Goal: Task Accomplishment & Management: Complete application form

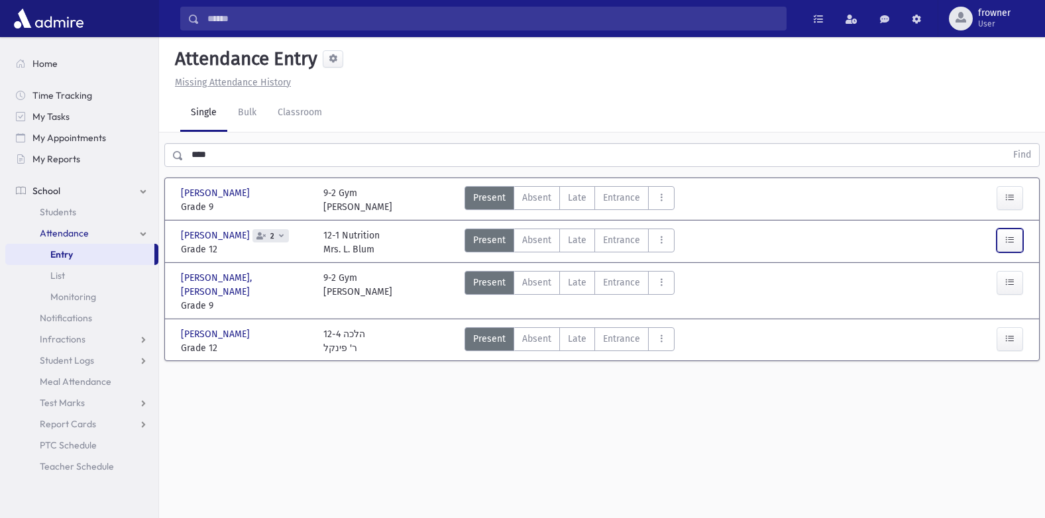
click at [1007, 246] on button "button" at bounding box center [1010, 241] width 27 height 24
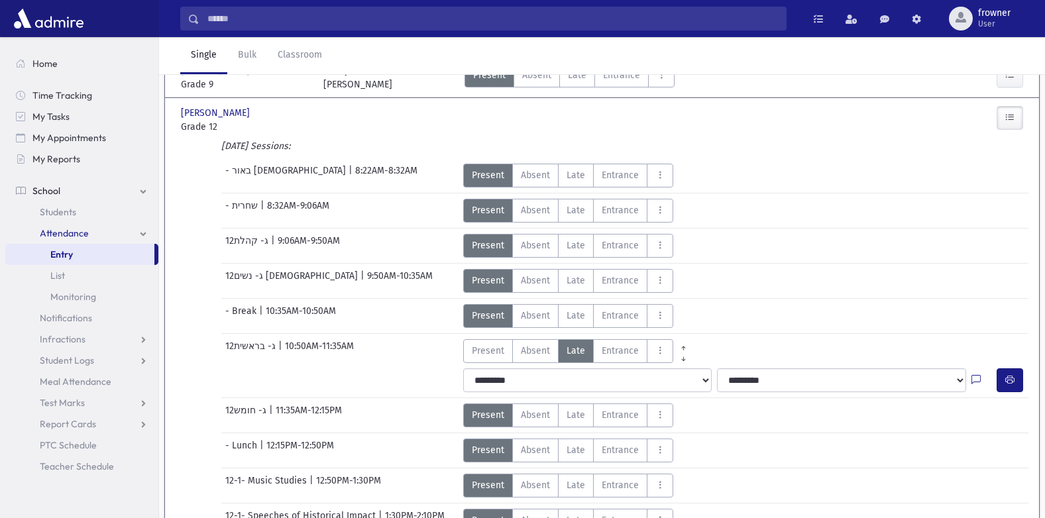
scroll to position [398, 0]
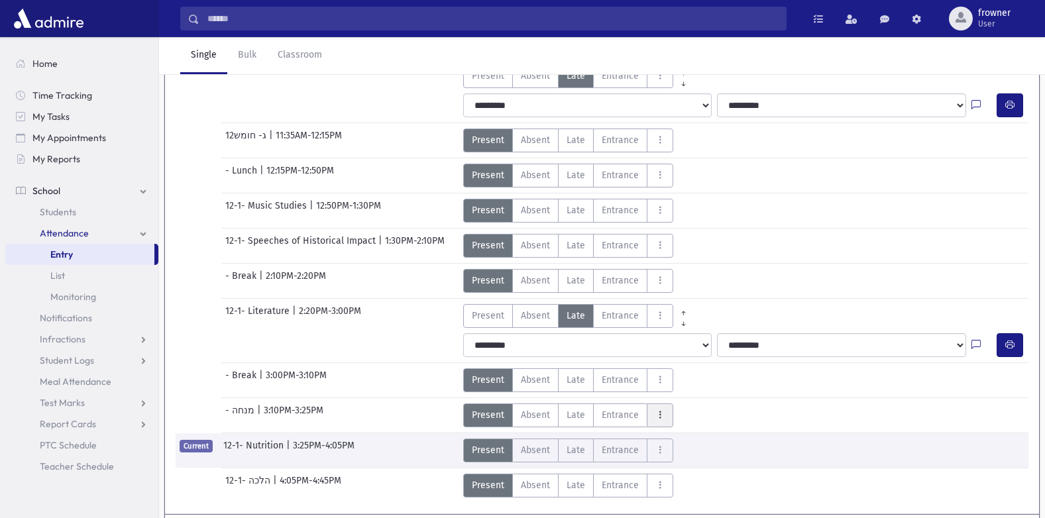
click at [661, 419] on icon "AttTypes" at bounding box center [659, 415] width 9 height 11
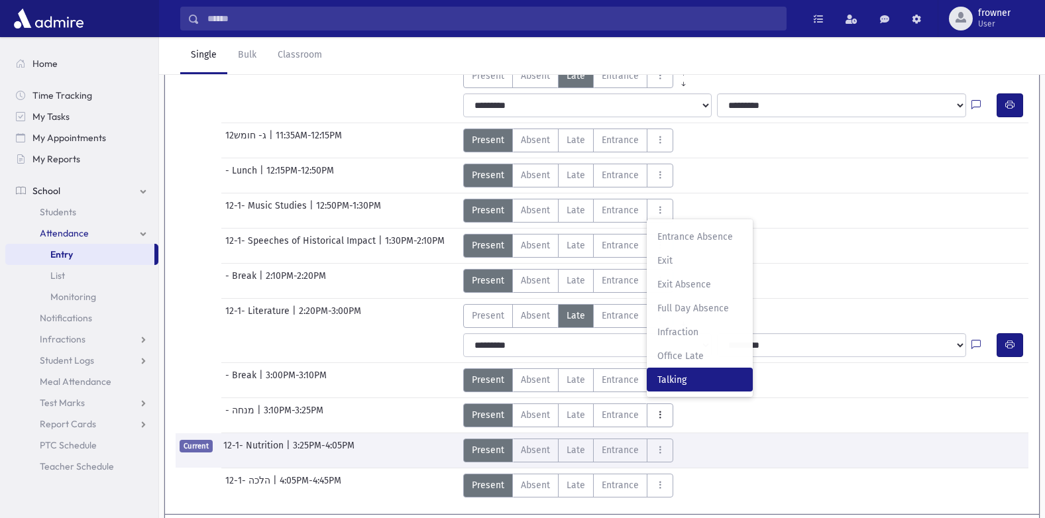
click at [665, 386] on span "Talking" at bounding box center [699, 380] width 85 height 14
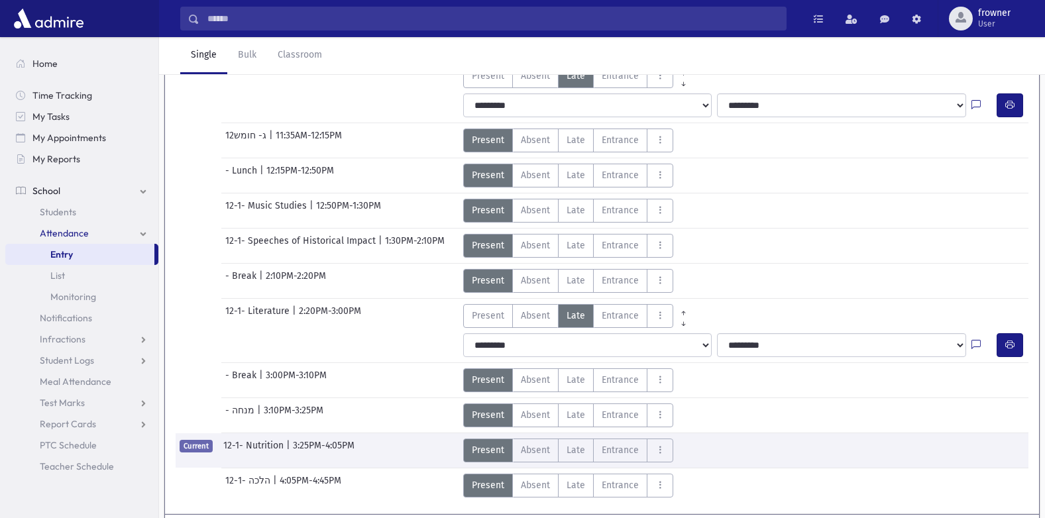
scroll to position [0, 0]
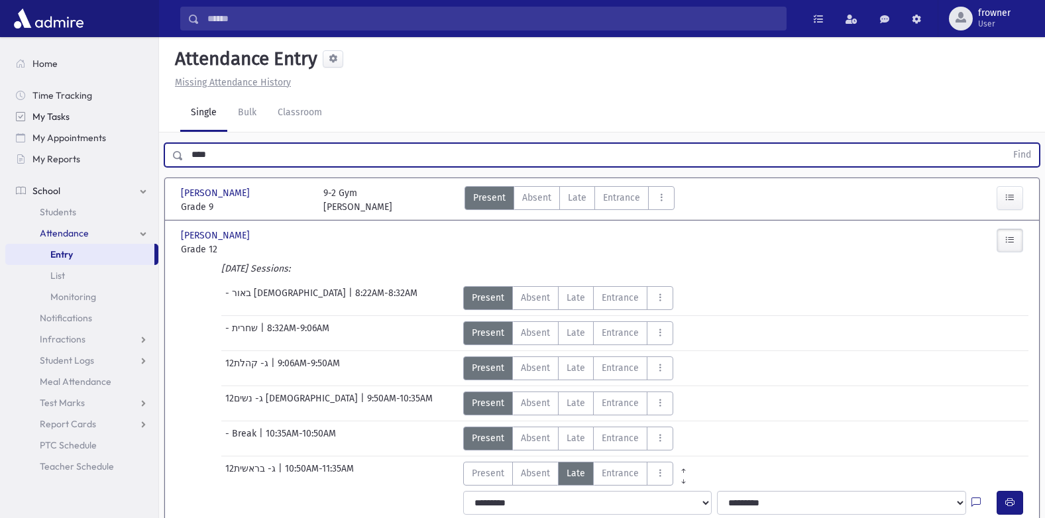
drag, startPoint x: 215, startPoint y: 153, endPoint x: 25, endPoint y: 118, distance: 192.8
type input "****"
click at [1005, 144] on button "Find" at bounding box center [1022, 155] width 34 height 23
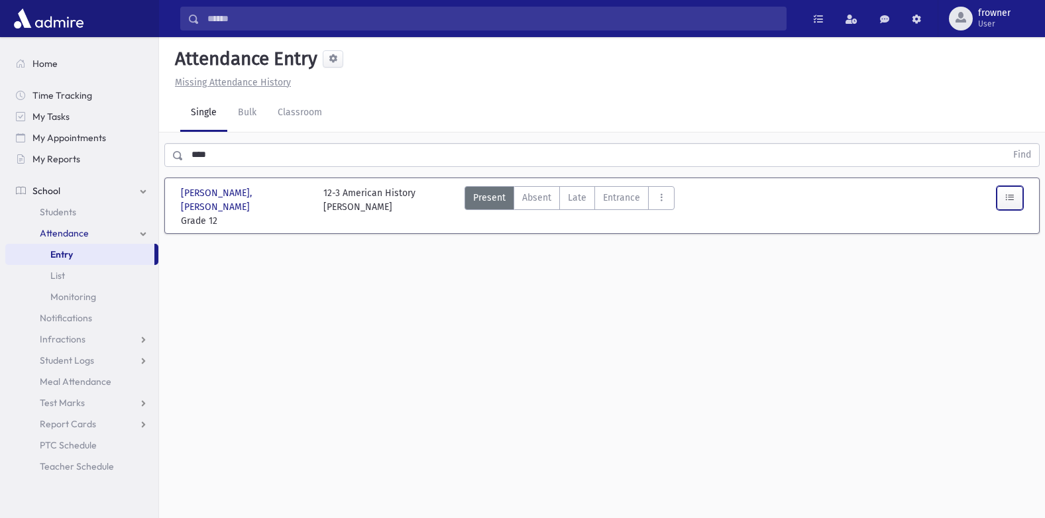
click at [999, 199] on button "button" at bounding box center [1010, 198] width 27 height 24
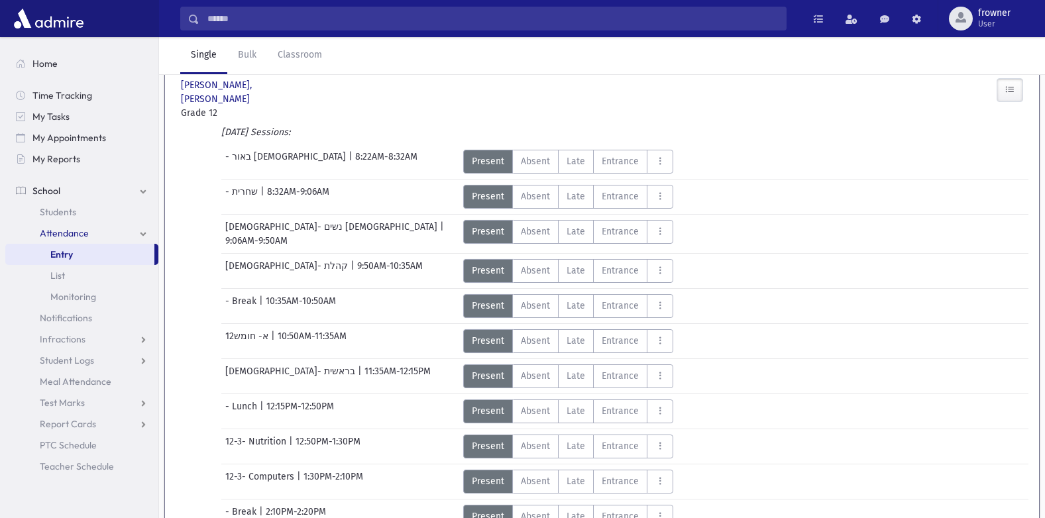
scroll to position [341, 0]
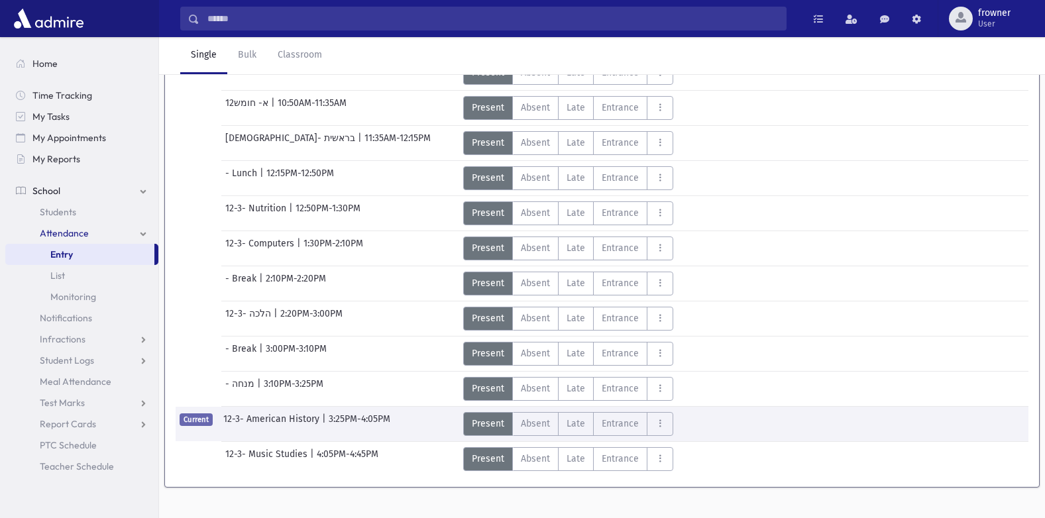
click at [667, 401] on div "**********" at bounding box center [746, 403] width 577 height 5
click at [661, 377] on button "AttTypes" at bounding box center [660, 389] width 27 height 24
click at [699, 347] on span "Talking" at bounding box center [699, 354] width 85 height 14
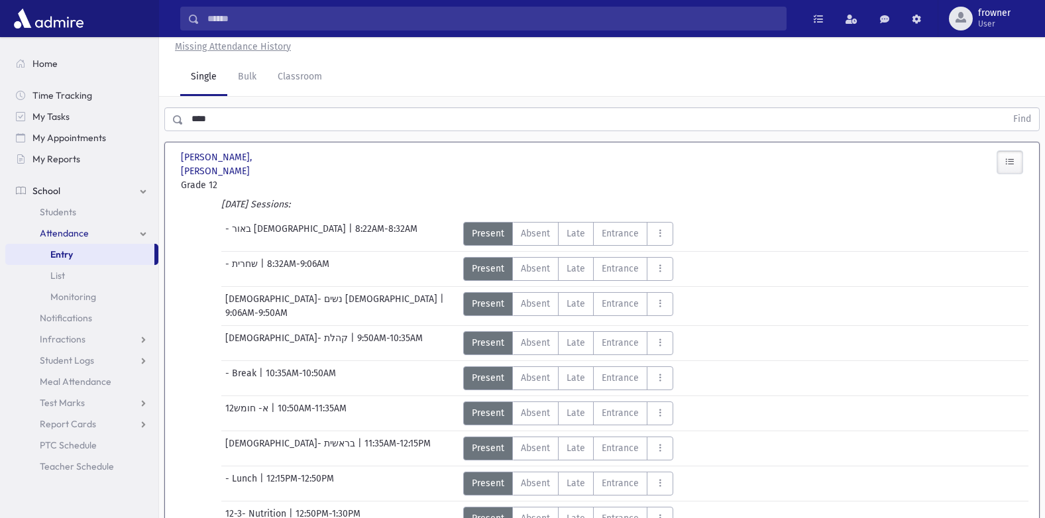
scroll to position [0, 0]
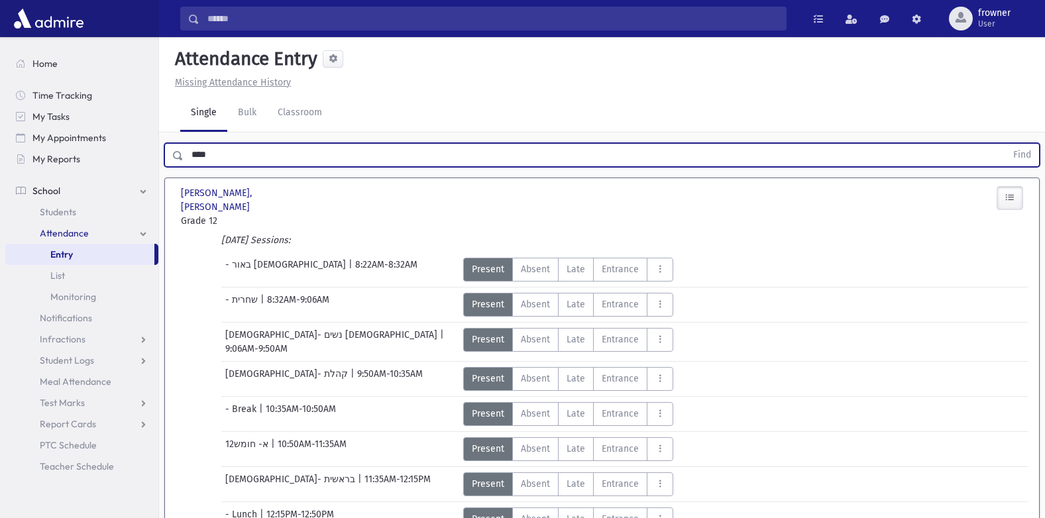
drag, startPoint x: 252, startPoint y: 152, endPoint x: 4, endPoint y: 130, distance: 248.8
click at [4, 130] on div "Search Results Students" at bounding box center [522, 453] width 1045 height 907
click at [1005, 144] on button "Find" at bounding box center [1022, 155] width 34 height 23
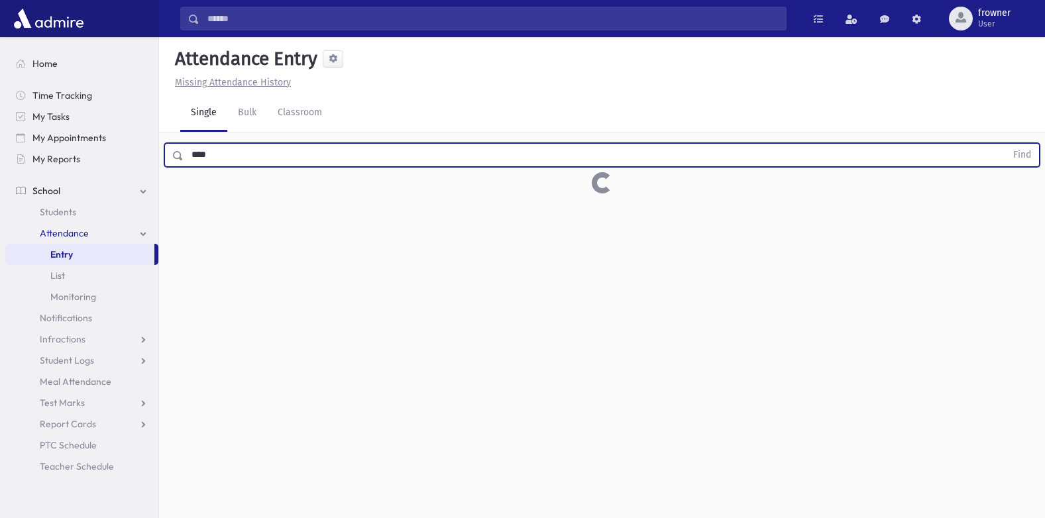
type input "*****"
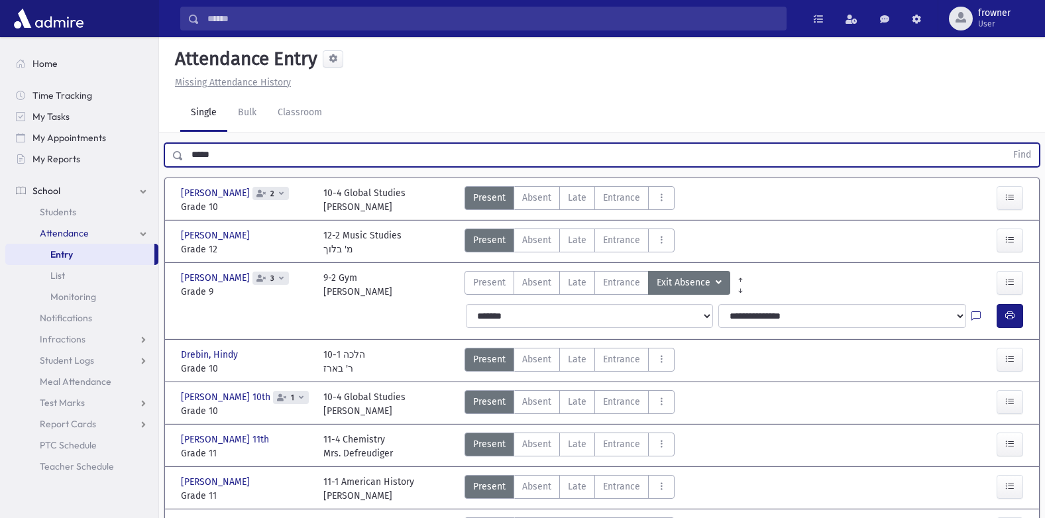
drag, startPoint x: 391, startPoint y: 148, endPoint x: -3, endPoint y: 134, distance: 393.9
click at [0, 134] on html "Search Results Students" at bounding box center [522, 259] width 1045 height 518
click at [1005, 144] on button "Find" at bounding box center [1022, 155] width 34 height 23
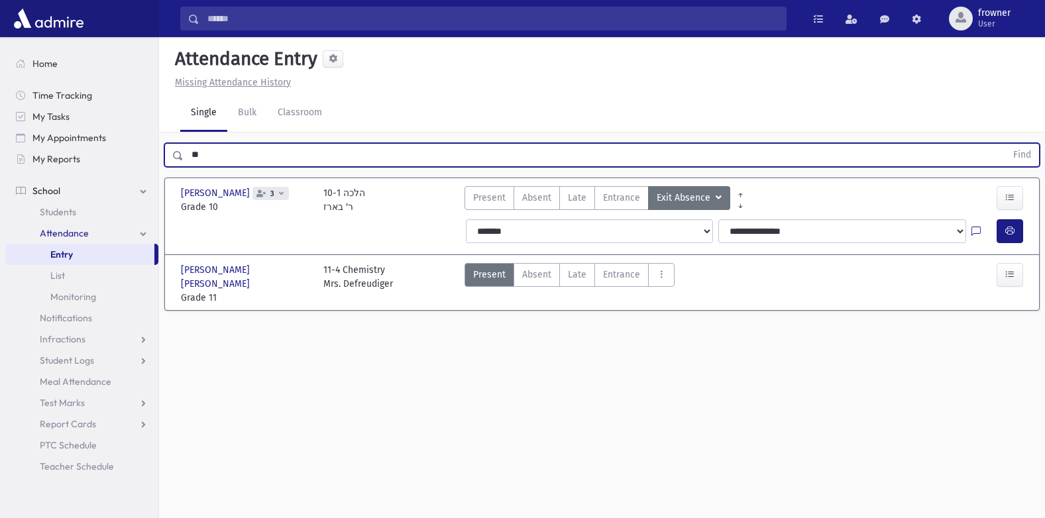
type input "*"
type input "****"
click at [1005, 144] on button "Find" at bounding box center [1022, 155] width 34 height 23
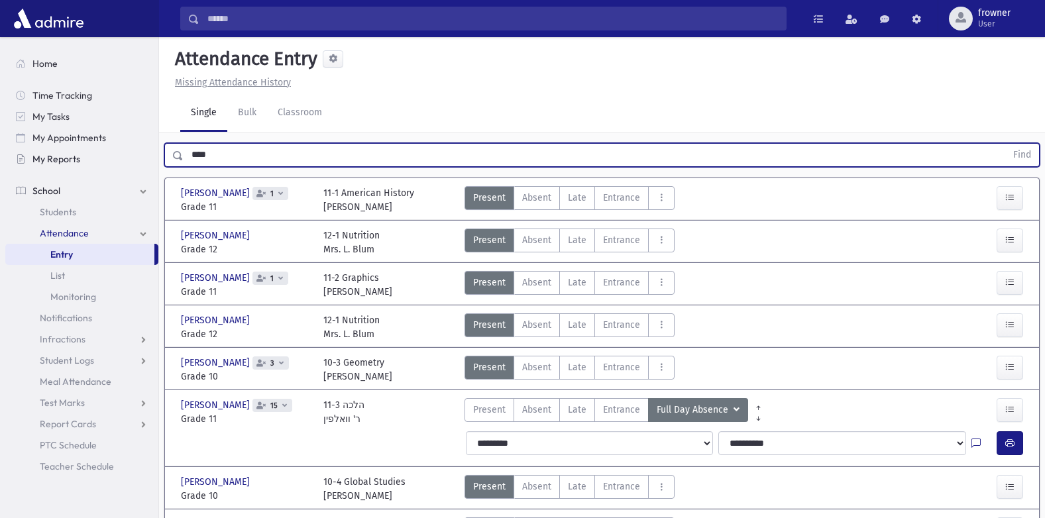
drag, startPoint x: 241, startPoint y: 149, endPoint x: 151, endPoint y: 162, distance: 91.1
click at [151, 162] on div "Search Results Students" at bounding box center [522, 300] width 1045 height 600
type input "****"
click at [1005, 144] on button "Find" at bounding box center [1022, 155] width 34 height 23
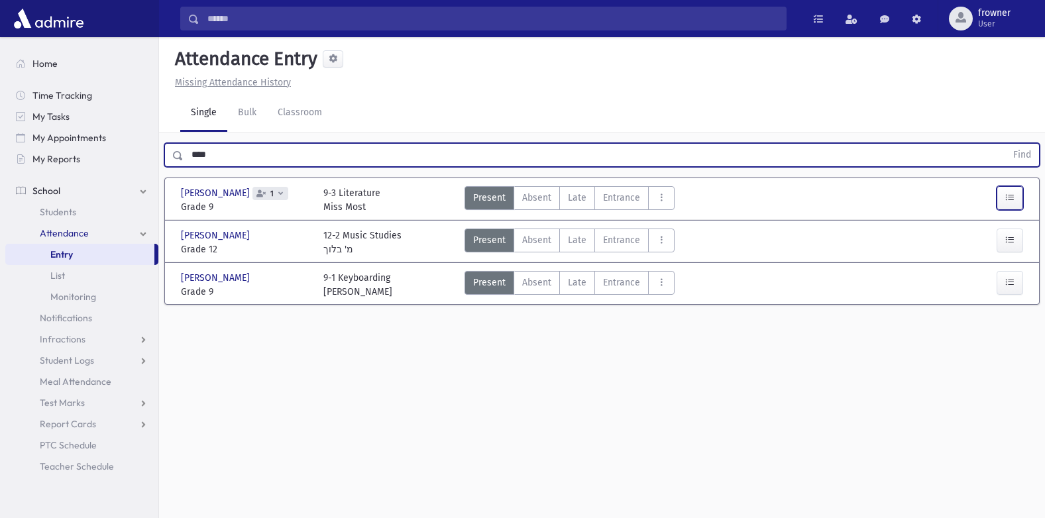
click at [1010, 201] on icon "button" at bounding box center [1009, 197] width 9 height 11
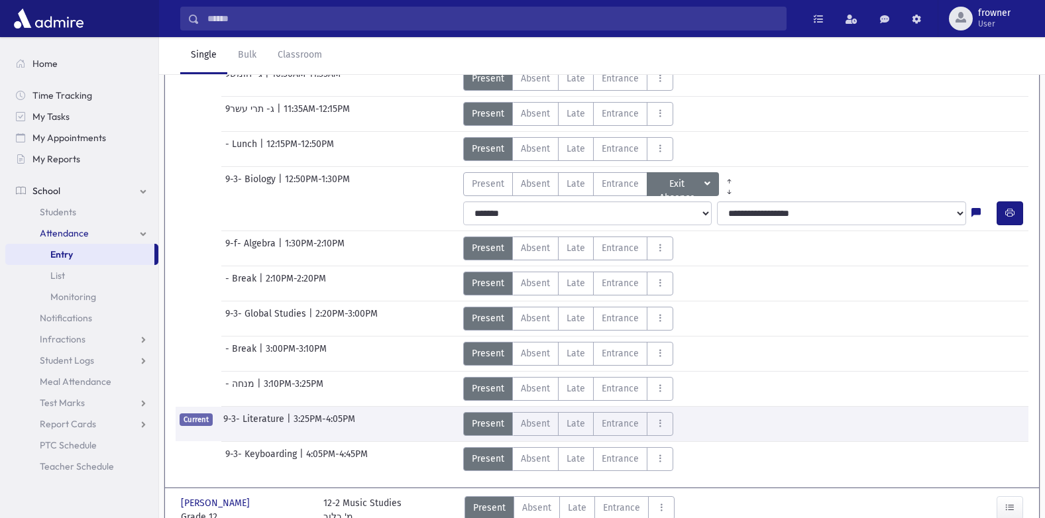
scroll to position [455, 0]
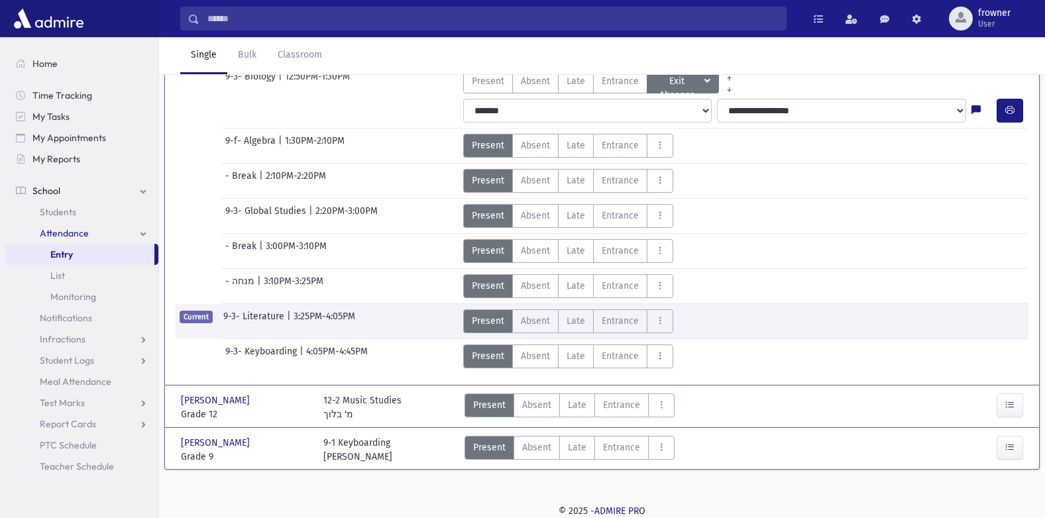
click at [539, 270] on div "- מנחה | 3:10PM-3:25PM Present P Absent A Late L Entrance EN EA Exit EX F" at bounding box center [602, 283] width 866 height 29
click at [537, 286] on span "Absent" at bounding box center [535, 286] width 29 height 14
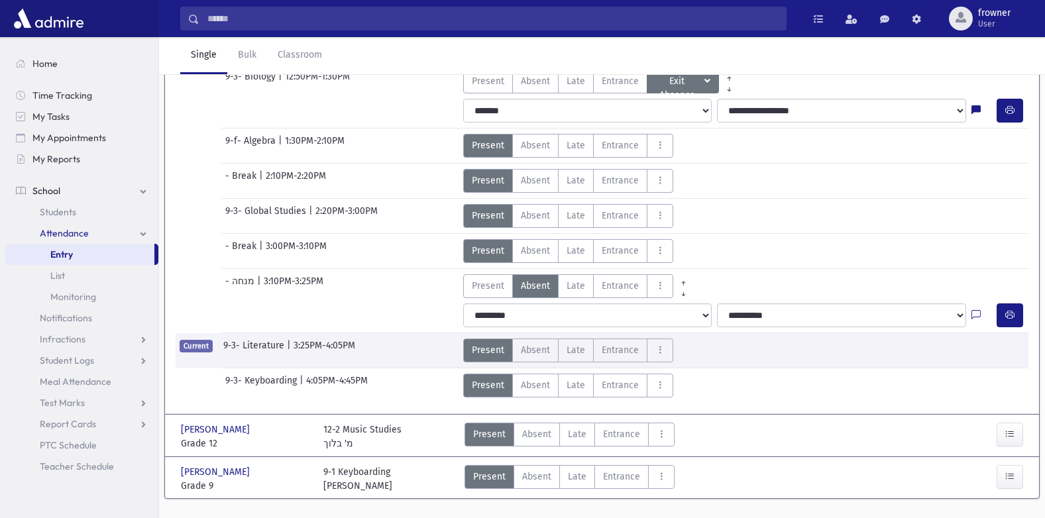
scroll to position [0, 0]
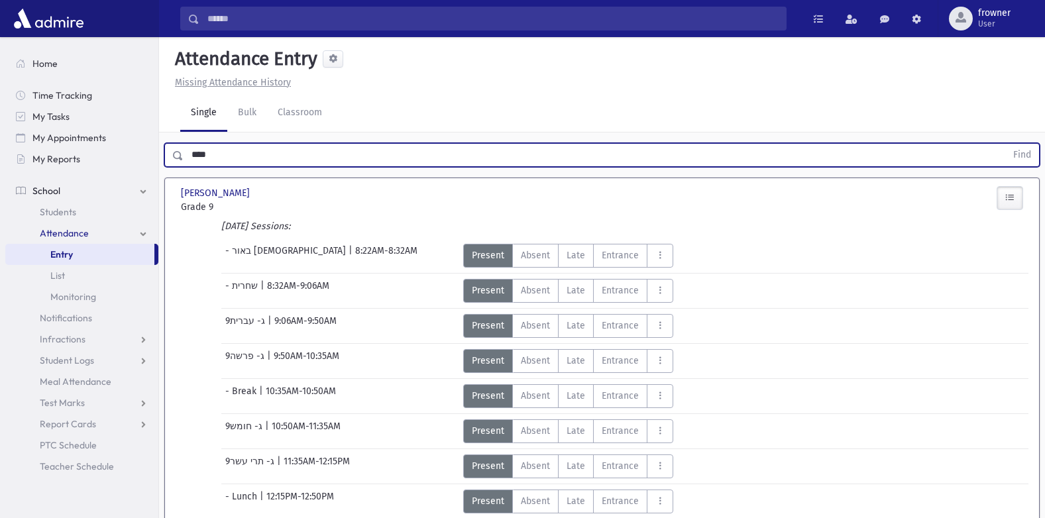
drag, startPoint x: 284, startPoint y: 158, endPoint x: 0, endPoint y: 128, distance: 285.3
click at [0, 128] on html "Search Results Students" at bounding box center [522, 259] width 1045 height 518
type input "****"
click at [1005, 144] on button "Find" at bounding box center [1022, 155] width 34 height 23
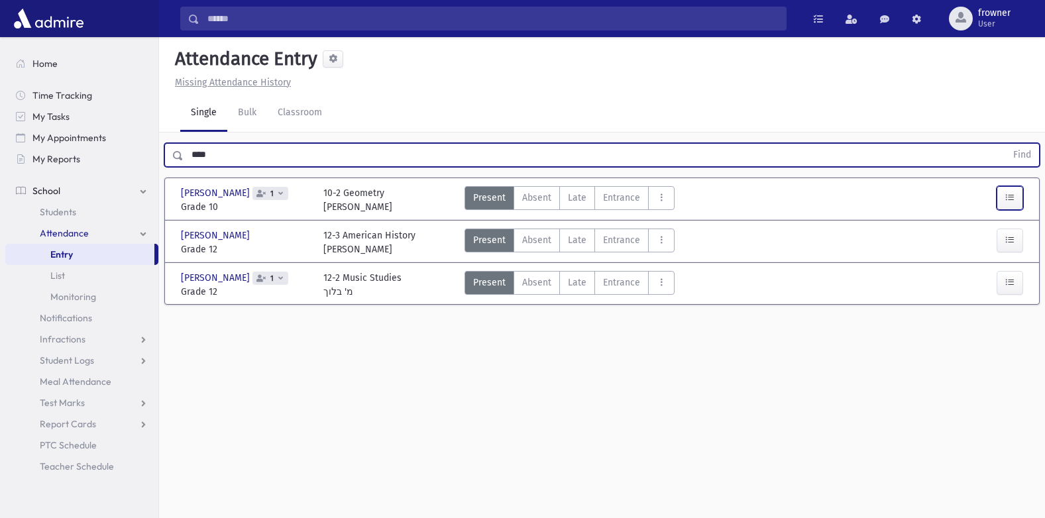
click at [1010, 201] on icon "button" at bounding box center [1009, 197] width 9 height 11
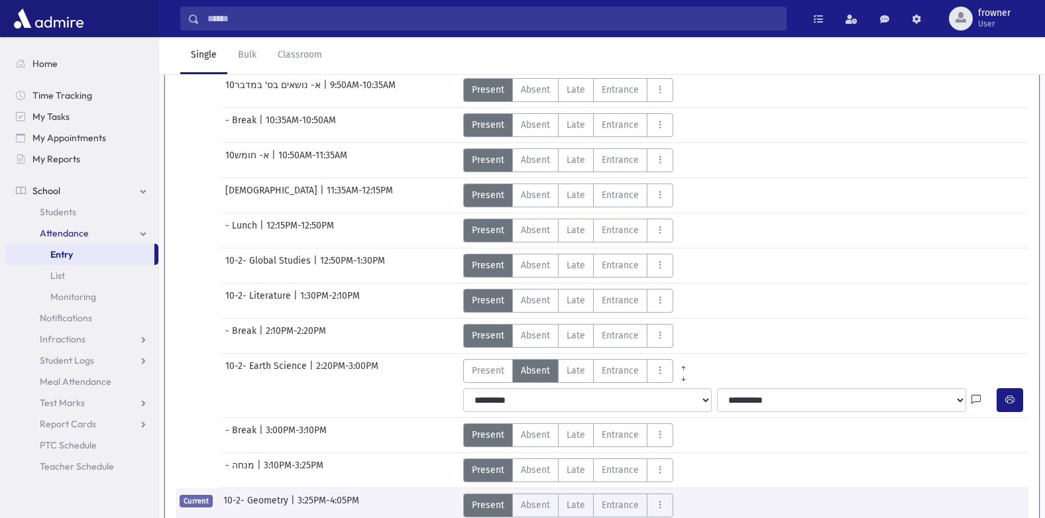
scroll to position [361, 0]
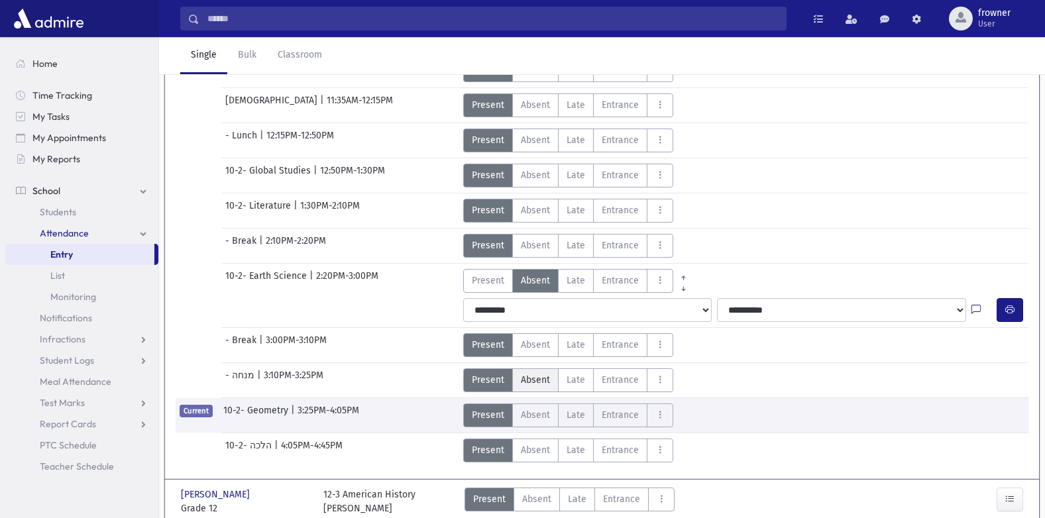
click at [541, 379] on span "Absent" at bounding box center [535, 380] width 29 height 14
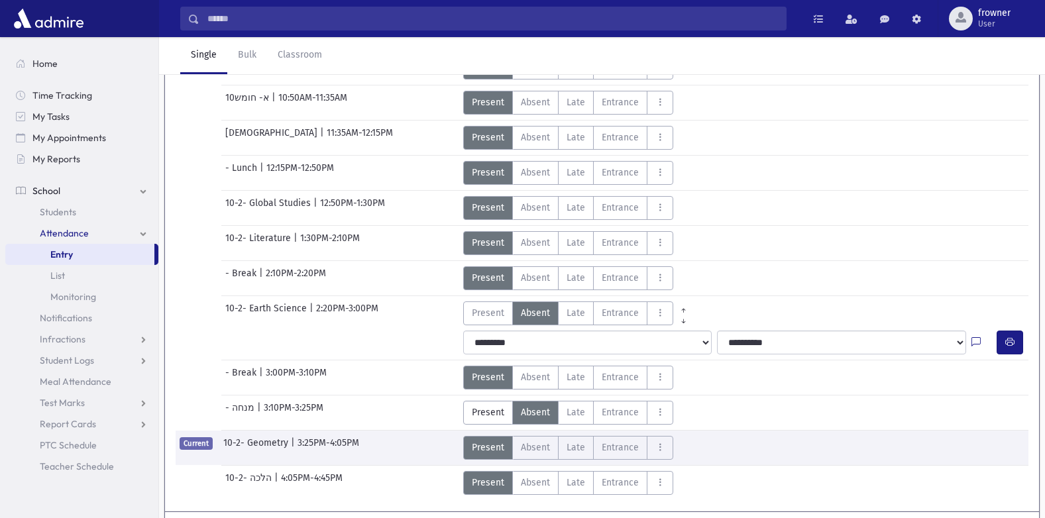
scroll to position [0, 0]
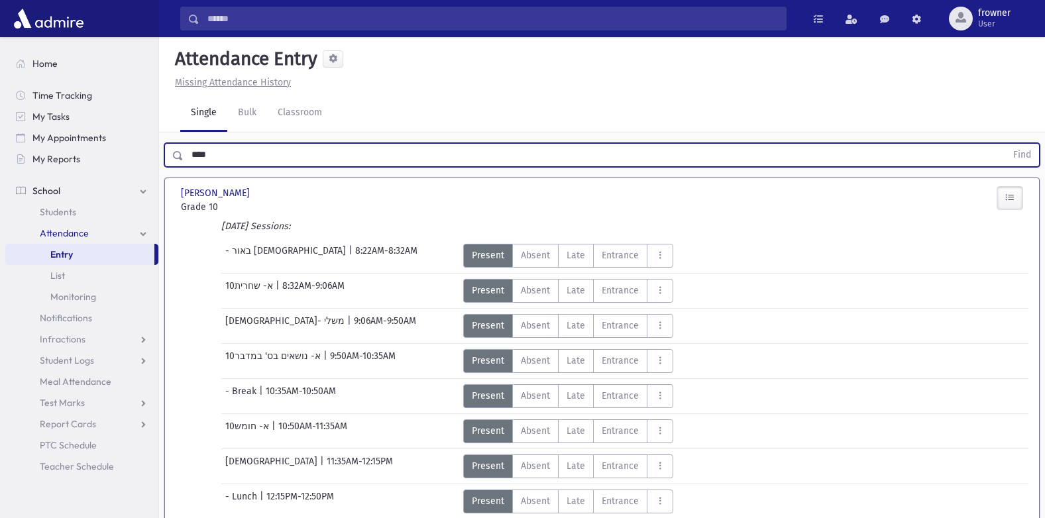
drag, startPoint x: 213, startPoint y: 150, endPoint x: 0, endPoint y: 133, distance: 213.4
click at [0, 138] on html "Search Results Students" at bounding box center [522, 259] width 1045 height 518
click at [257, 152] on input "text" at bounding box center [595, 155] width 823 height 24
click at [1005, 144] on button "Find" at bounding box center [1022, 155] width 34 height 23
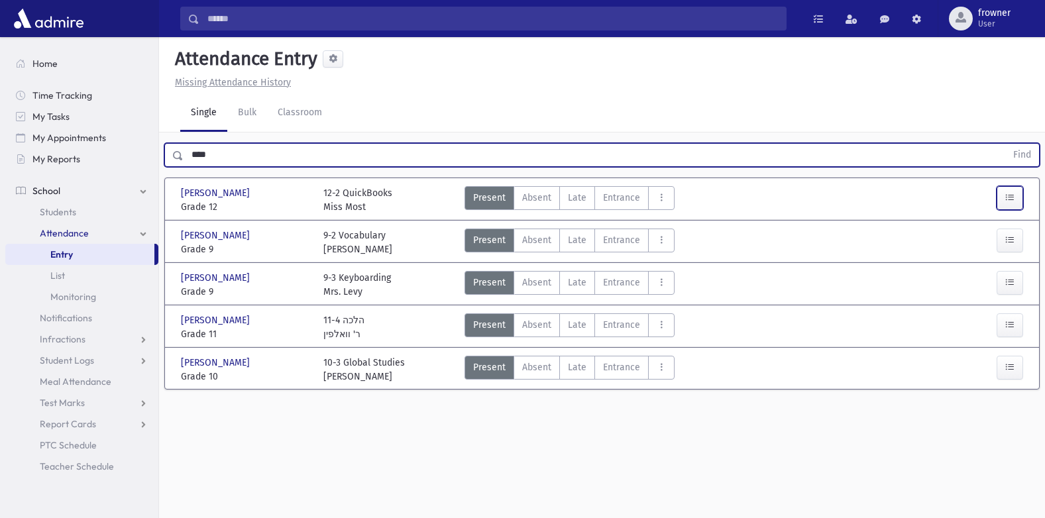
click at [1012, 199] on icon "button" at bounding box center [1009, 197] width 9 height 11
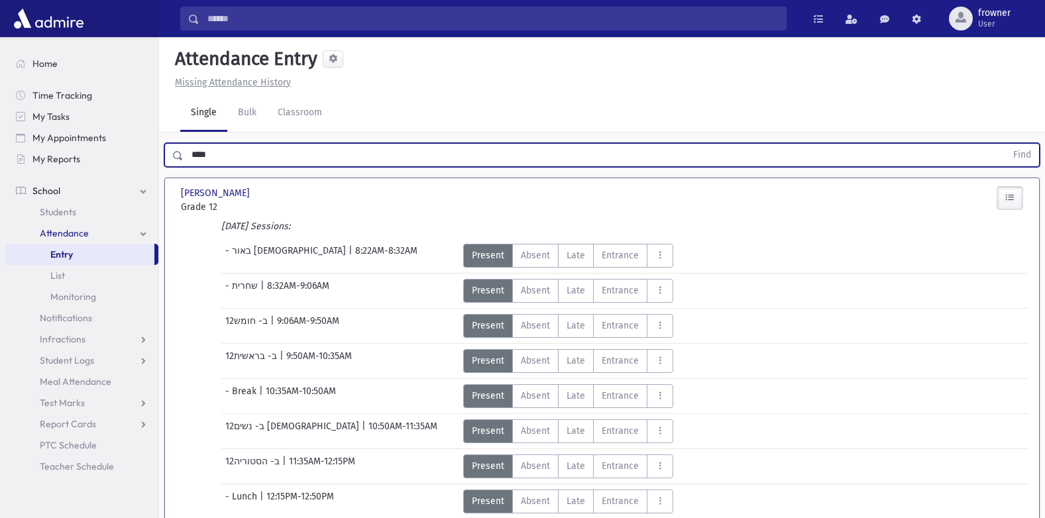
drag, startPoint x: 249, startPoint y: 156, endPoint x: -3, endPoint y: 128, distance: 252.7
click at [0, 128] on html "Search Results Students" at bounding box center [522, 259] width 1045 height 518
type input "****"
click at [1005, 144] on button "Find" at bounding box center [1022, 155] width 34 height 23
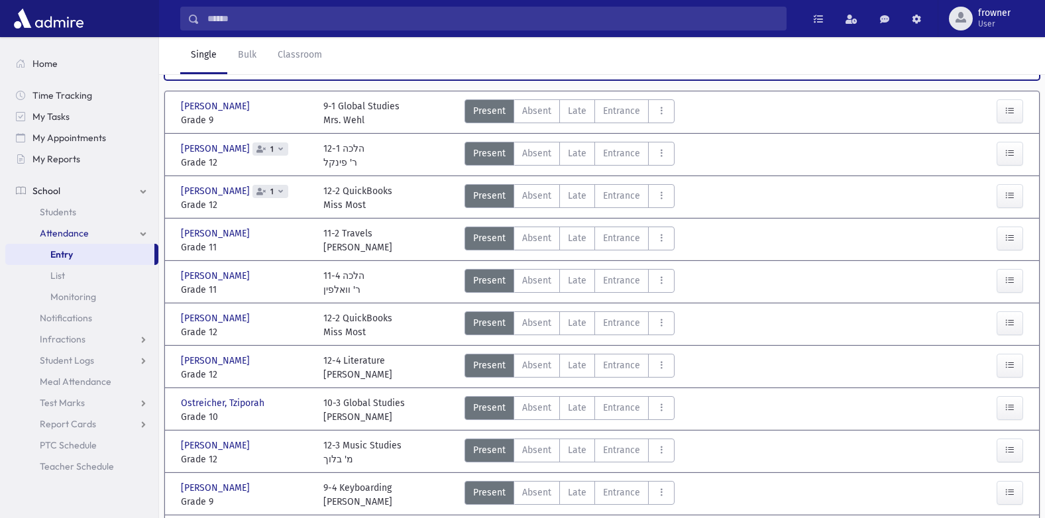
scroll to position [199, 0]
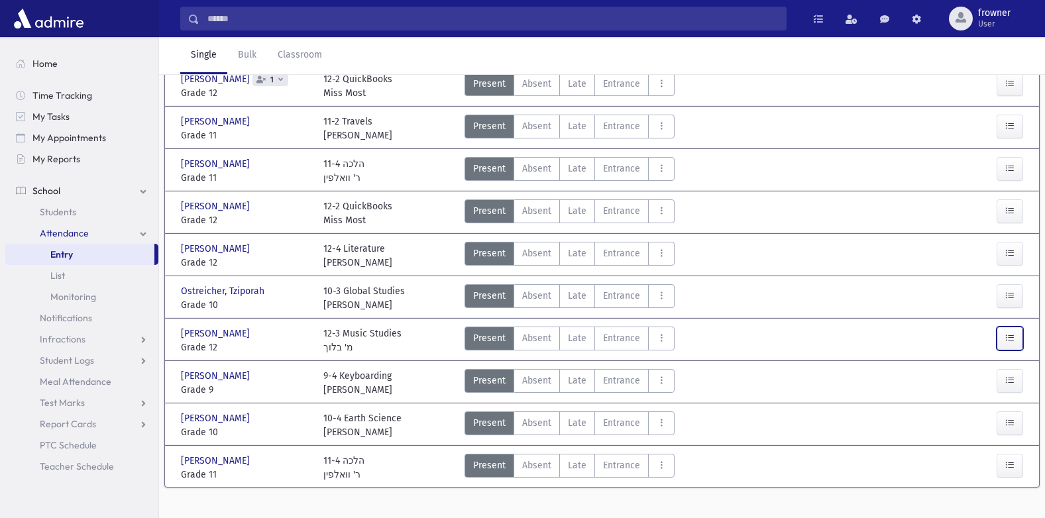
click at [1008, 338] on icon "button" at bounding box center [1009, 338] width 9 height 11
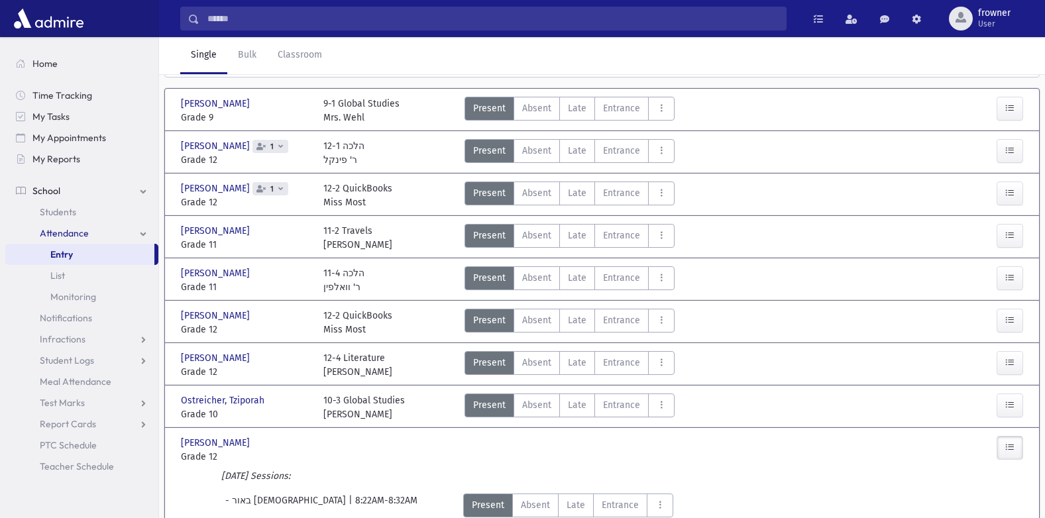
scroll to position [0, 0]
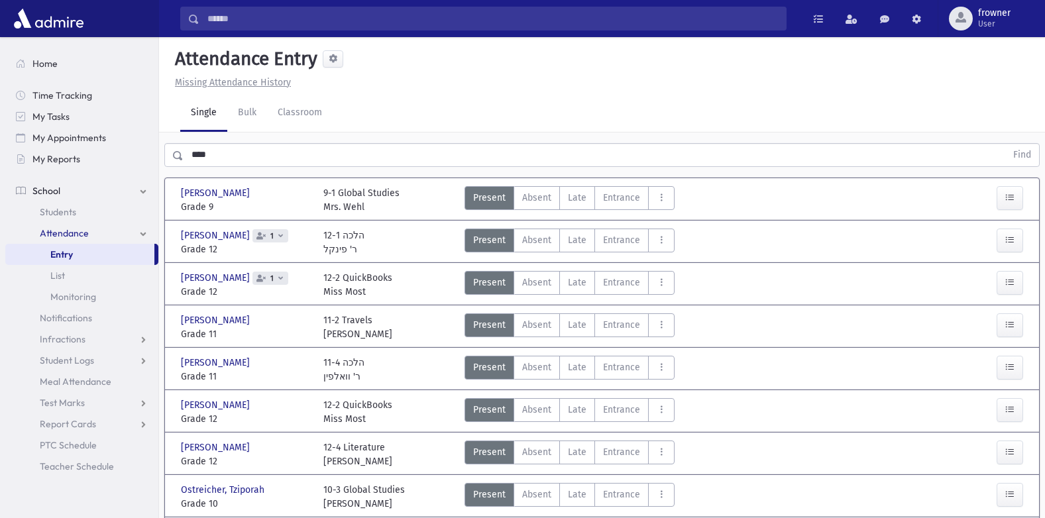
drag, startPoint x: 272, startPoint y: 154, endPoint x: 0, endPoint y: 155, distance: 271.7
click at [0, 155] on html "Search Results Students" at bounding box center [522, 259] width 1045 height 518
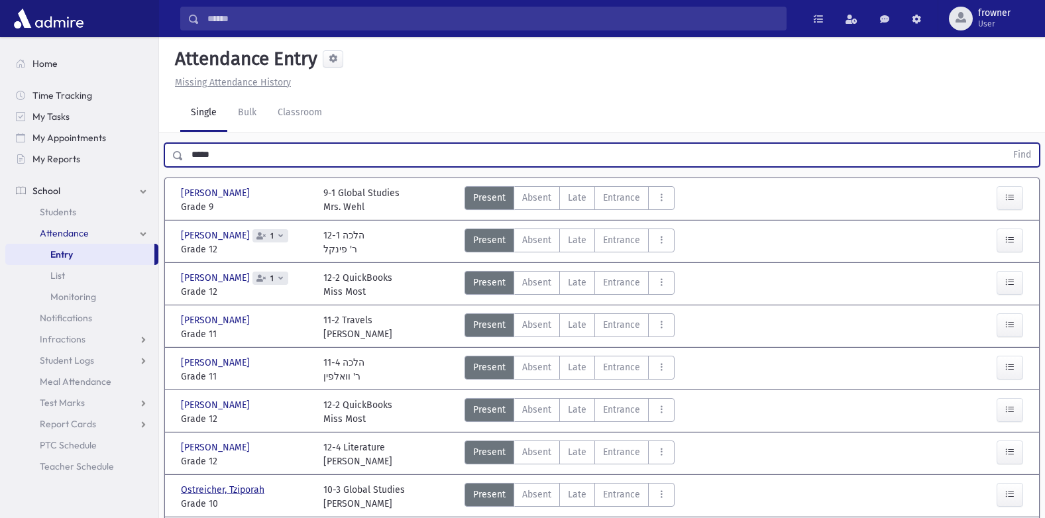
type input "*****"
click at [1005, 144] on button "Find" at bounding box center [1022, 155] width 34 height 23
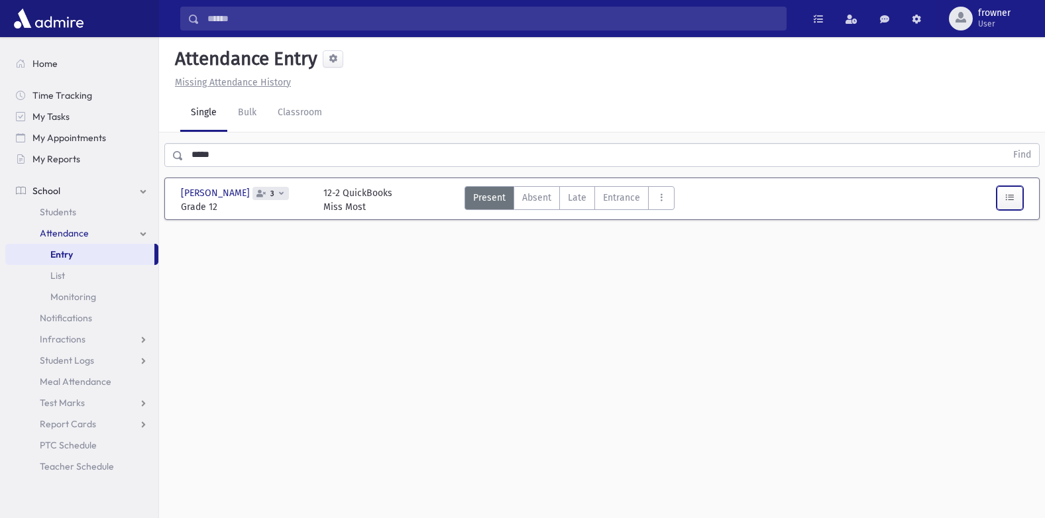
click at [1013, 205] on button "button" at bounding box center [1010, 198] width 27 height 24
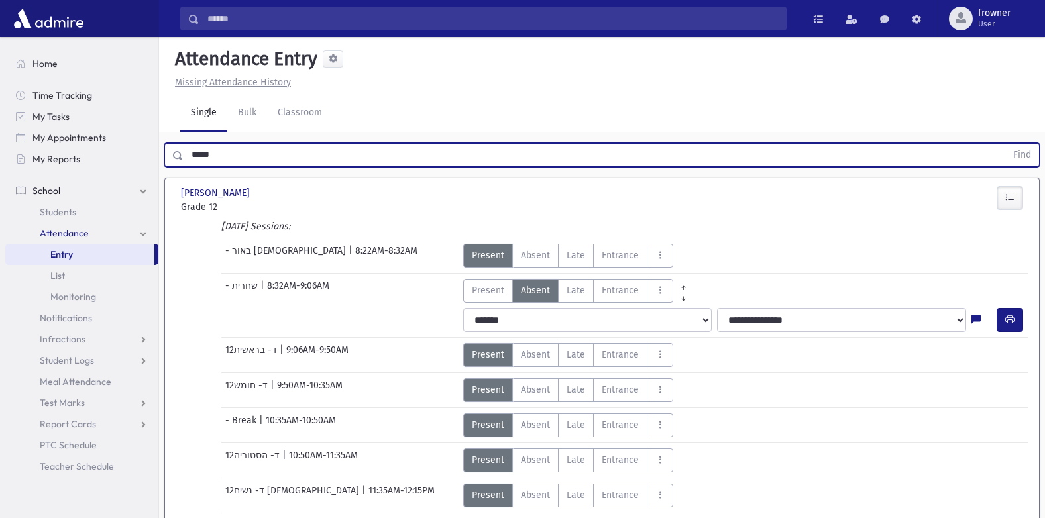
drag, startPoint x: 135, startPoint y: 162, endPoint x: 178, endPoint y: 135, distance: 50.7
click at [109, 166] on div "Search Results Students" at bounding box center [522, 473] width 1045 height 947
type input "*****"
click at [1005, 144] on button "Find" at bounding box center [1022, 155] width 34 height 23
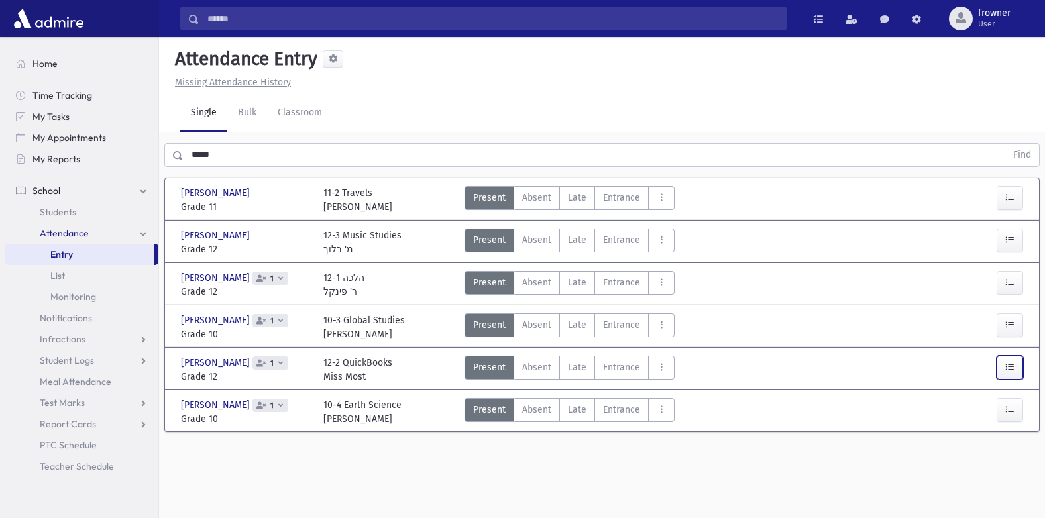
click at [1008, 374] on icon "button" at bounding box center [1009, 368] width 9 height 11
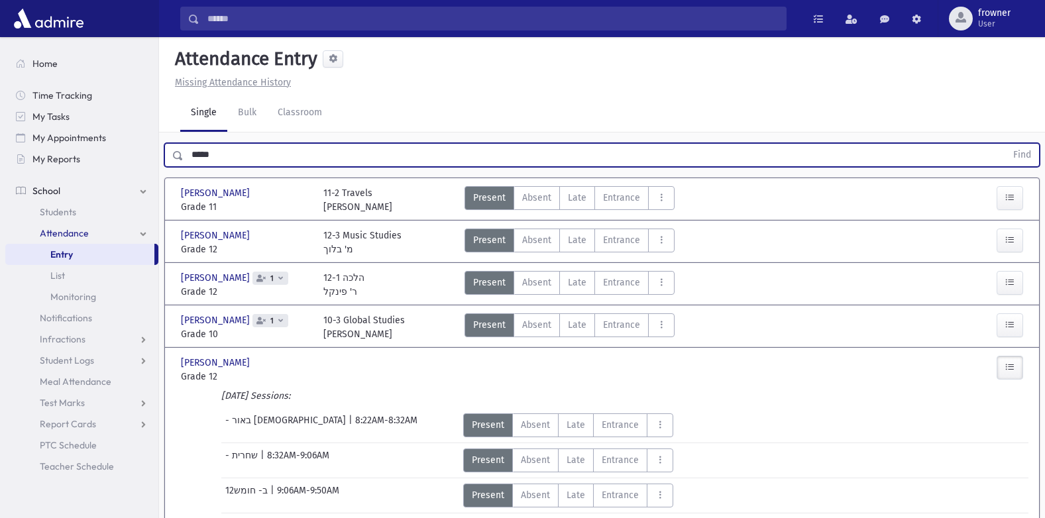
drag, startPoint x: 248, startPoint y: 159, endPoint x: 0, endPoint y: 129, distance: 249.7
click at [0, 130] on html "Search Results Students" at bounding box center [522, 259] width 1045 height 518
type input "*******"
click at [1005, 144] on button "Find" at bounding box center [1022, 155] width 34 height 23
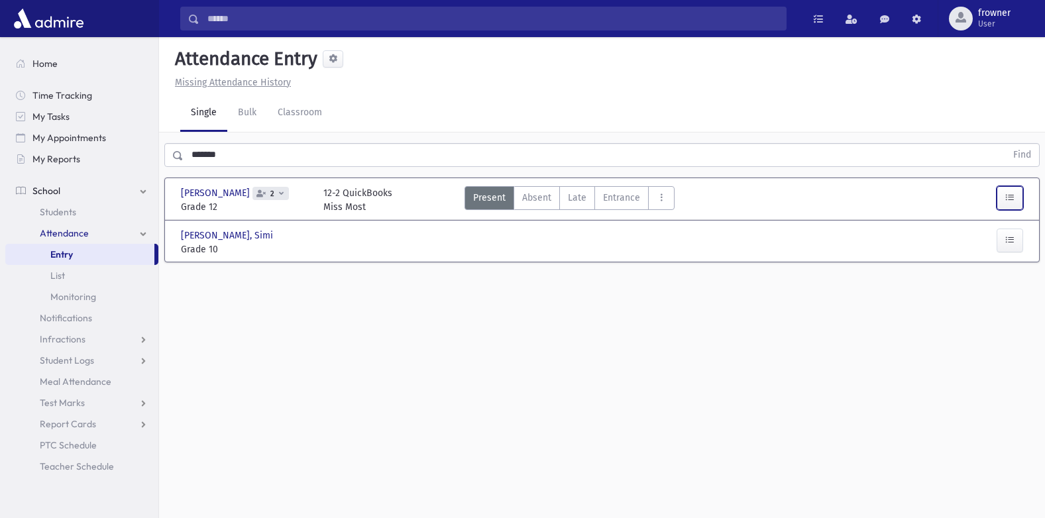
click at [1013, 195] on icon "button" at bounding box center [1009, 197] width 9 height 11
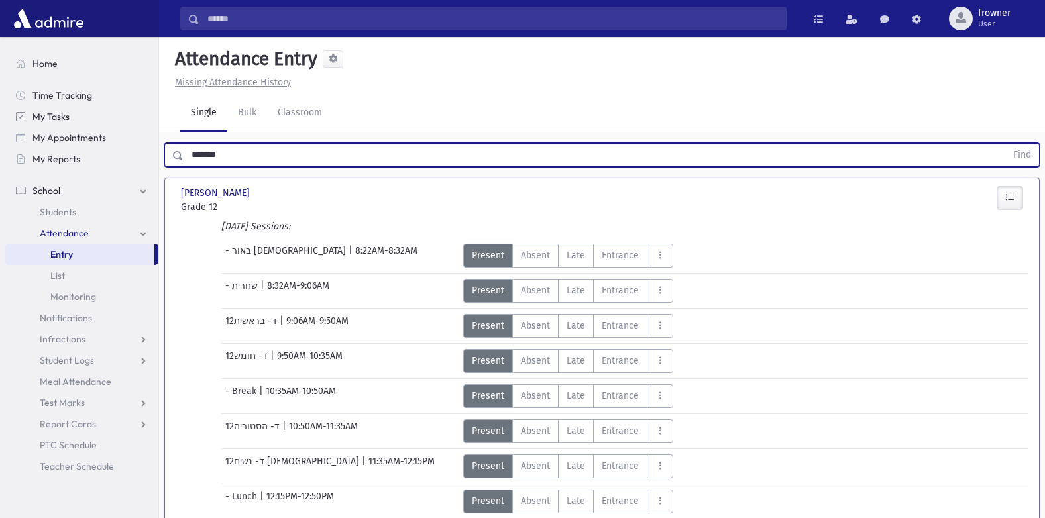
drag, startPoint x: 233, startPoint y: 161, endPoint x: 8, endPoint y: 118, distance: 229.4
click at [8, 118] on div "Search Results Students" at bounding box center [522, 480] width 1045 height 960
type input "*"
type input "****"
click at [1005, 144] on button "Find" at bounding box center [1022, 155] width 34 height 23
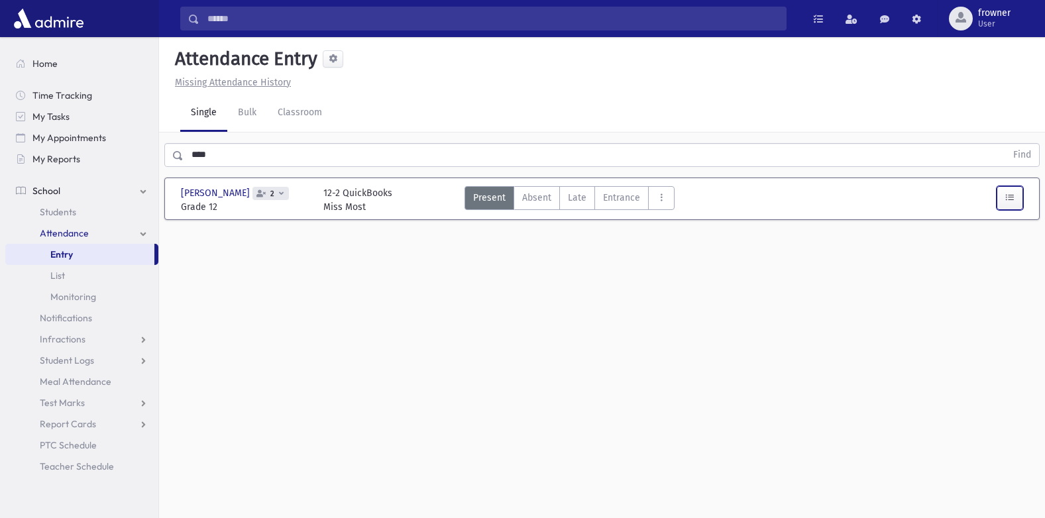
click at [1004, 192] on button "button" at bounding box center [1010, 198] width 27 height 24
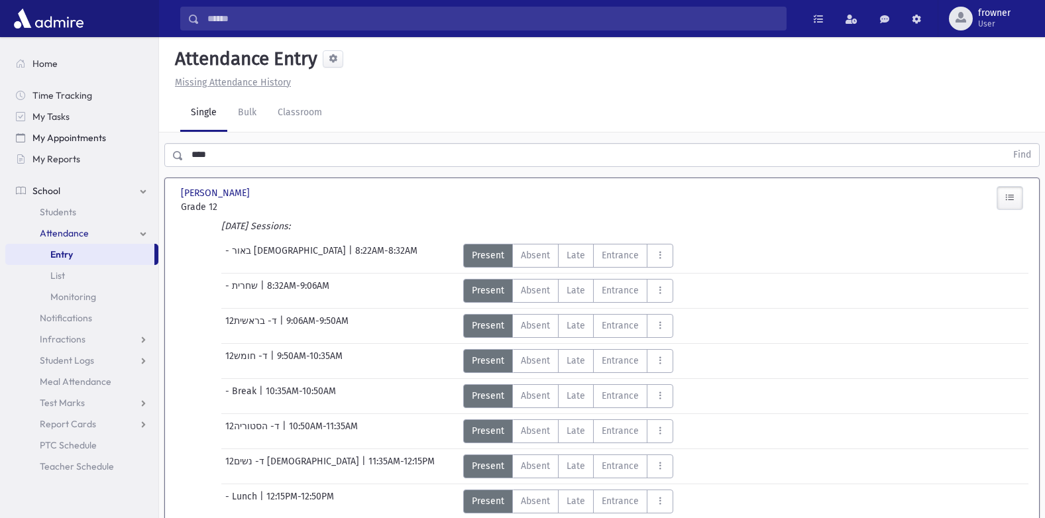
drag, startPoint x: 229, startPoint y: 151, endPoint x: 104, endPoint y: 144, distance: 124.8
click at [102, 144] on div "Search Results Students" at bounding box center [522, 459] width 1045 height 918
